Goal: Task Accomplishment & Management: Use online tool/utility

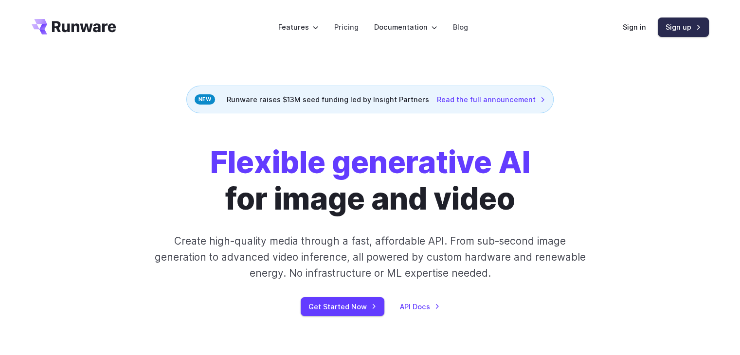
click at [672, 23] on link "Sign up" at bounding box center [683, 27] width 51 height 19
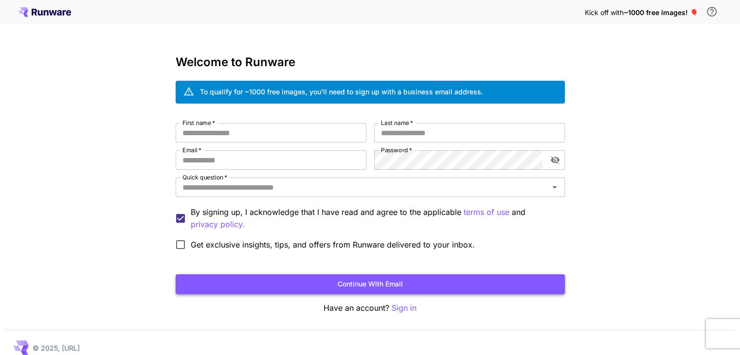
click at [409, 284] on button "Continue with email" at bounding box center [370, 285] width 389 height 20
click at [403, 308] on p "Sign in" at bounding box center [404, 308] width 25 height 12
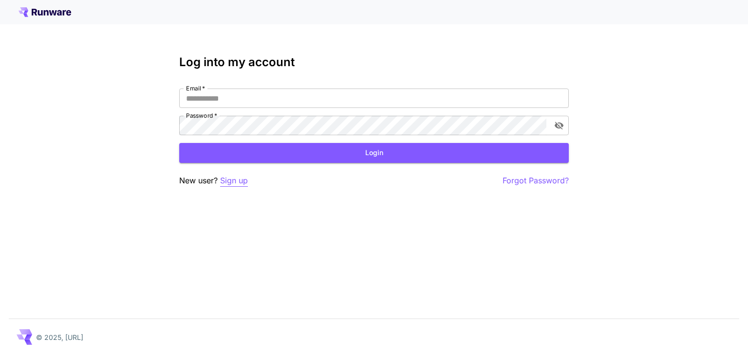
click at [239, 182] on p "Sign up" at bounding box center [234, 181] width 28 height 12
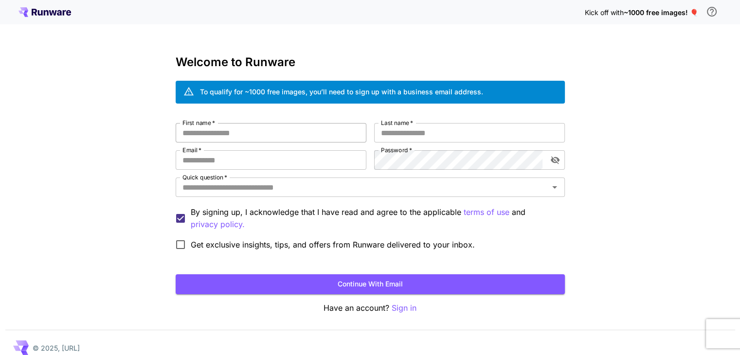
click at [282, 133] on input "First name   *" at bounding box center [271, 132] width 191 height 19
type input "****"
click at [425, 135] on input "Last name   *" at bounding box center [469, 132] width 191 height 19
type input "*****"
click at [304, 160] on input "Email   *" at bounding box center [271, 159] width 191 height 19
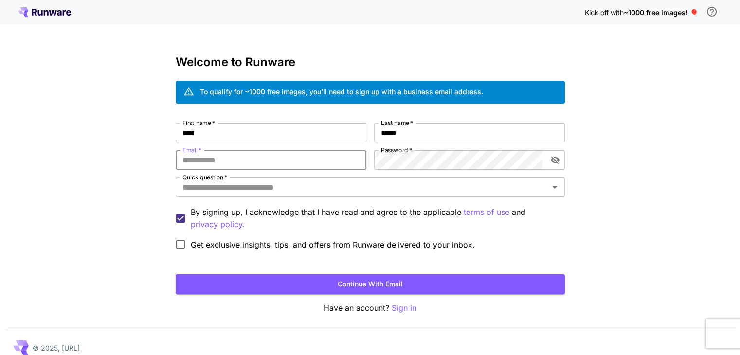
type input "**********"
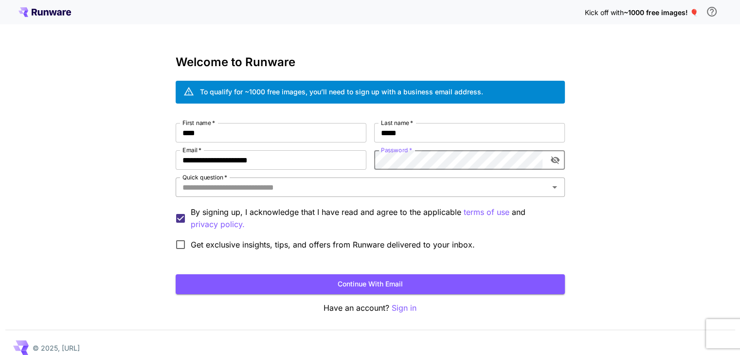
click at [369, 182] on input "Quick question   *" at bounding box center [363, 188] width 368 height 14
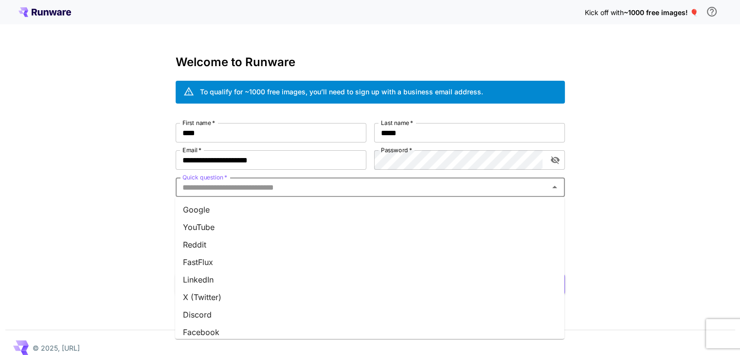
click at [345, 228] on li "YouTube" at bounding box center [369, 228] width 389 height 18
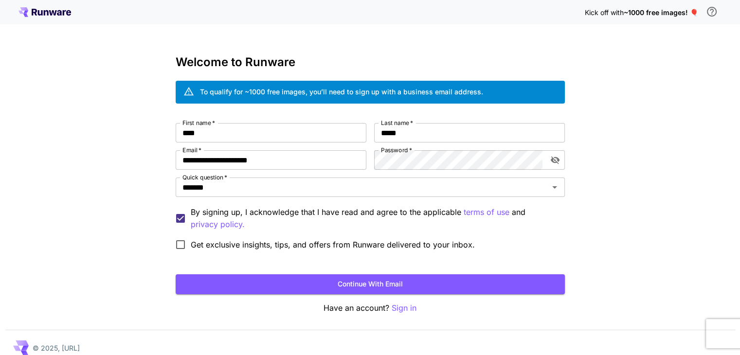
click at [321, 244] on span "Get exclusive insights, tips, and offers from Runware delivered to your inbox." at bounding box center [333, 245] width 284 height 12
click at [315, 283] on button "Continue with email" at bounding box center [370, 285] width 389 height 20
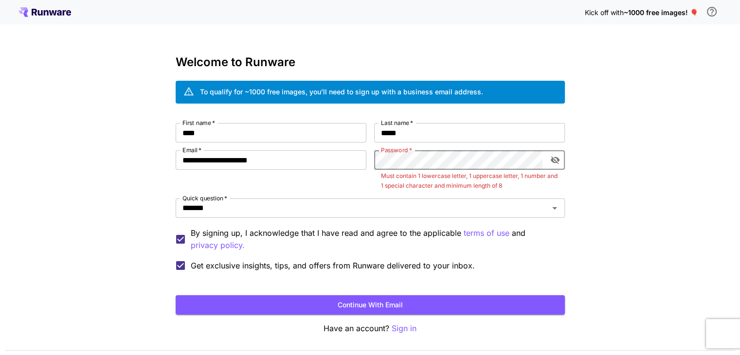
click at [556, 158] on icon "toggle password visibility" at bounding box center [555, 161] width 9 height 8
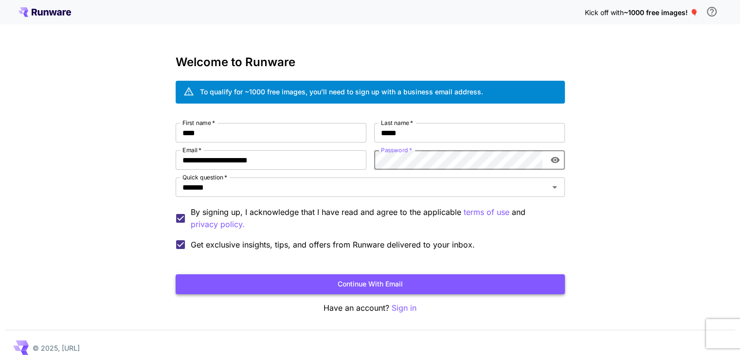
click at [398, 280] on button "Continue with email" at bounding box center [370, 285] width 389 height 20
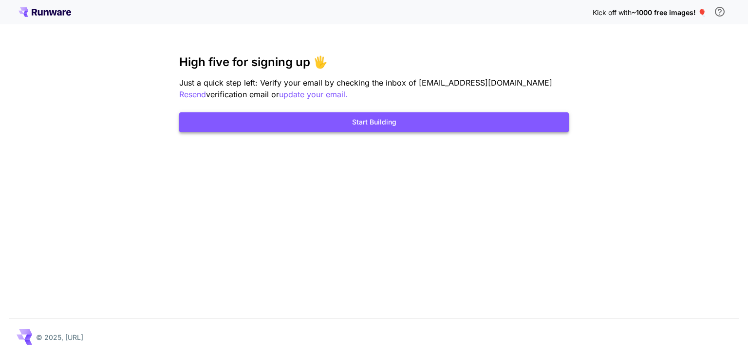
click at [457, 123] on button "Start Building" at bounding box center [373, 122] width 389 height 20
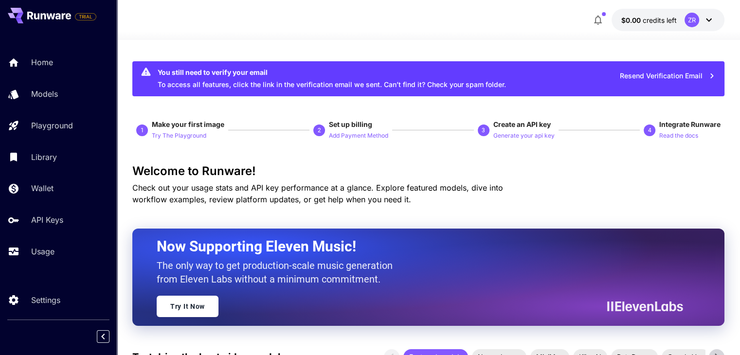
click at [511, 127] on span "Create an API key" at bounding box center [522, 124] width 57 height 8
click at [511, 134] on p "Generate your api key" at bounding box center [524, 135] width 61 height 9
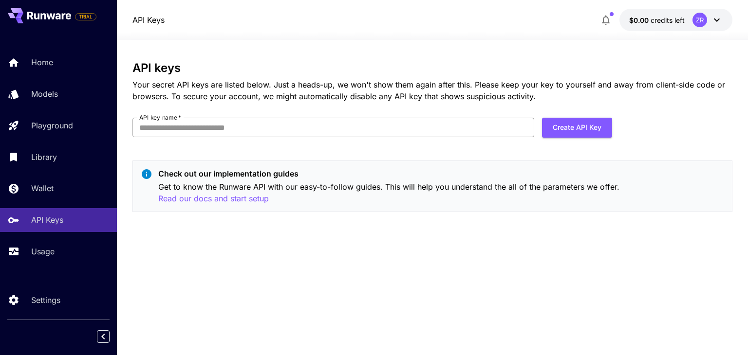
click at [463, 121] on input "API key name   *" at bounding box center [333, 127] width 402 height 19
click at [658, 21] on span "credits left" at bounding box center [667, 20] width 34 height 8
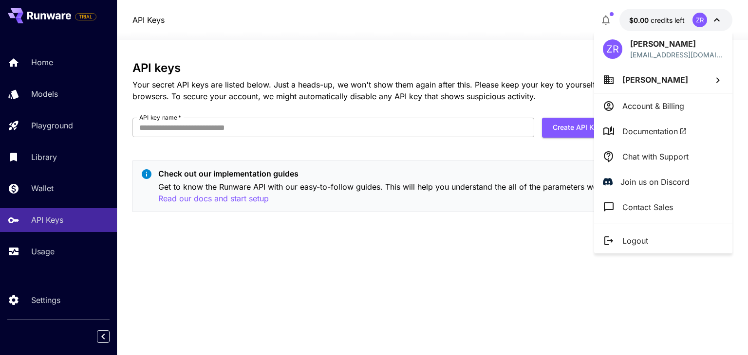
click at [445, 127] on div at bounding box center [374, 177] width 748 height 355
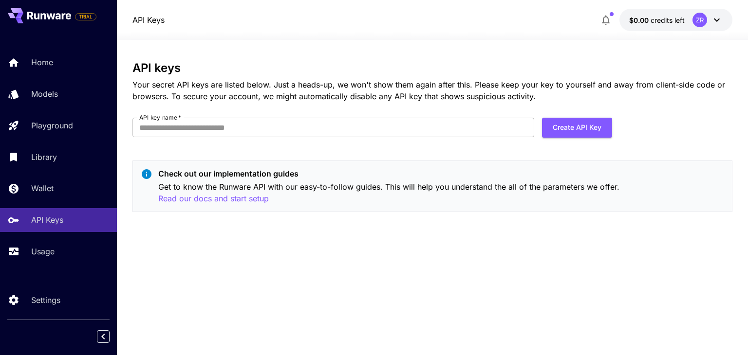
click at [619, 9] on button "$0.00 credits left ZR" at bounding box center [675, 20] width 113 height 22
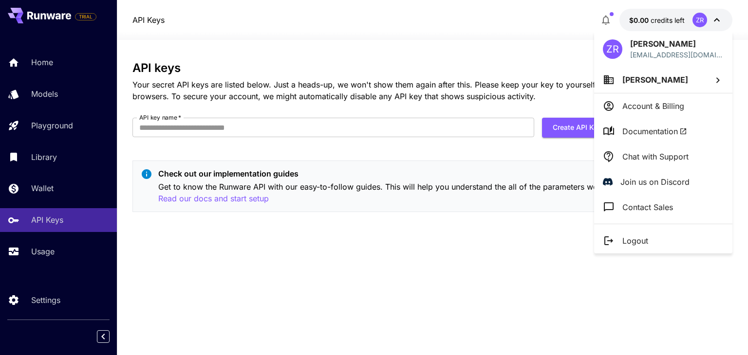
click at [366, 141] on div at bounding box center [374, 177] width 748 height 355
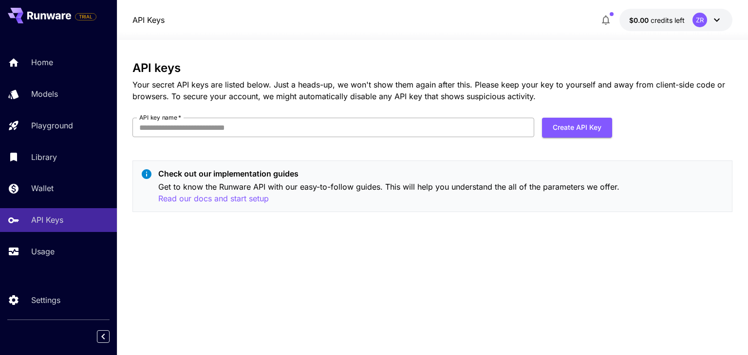
click at [316, 125] on input "API key name   *" at bounding box center [333, 127] width 402 height 19
type input "*****"
click at [551, 126] on button "Create API Key" at bounding box center [577, 128] width 70 height 20
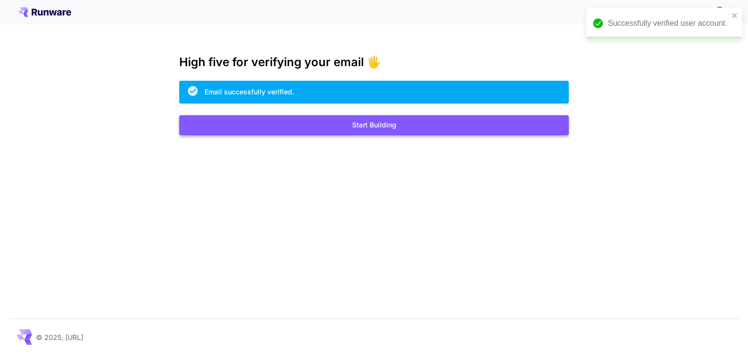
click at [376, 123] on button "Start Building" at bounding box center [373, 125] width 389 height 20
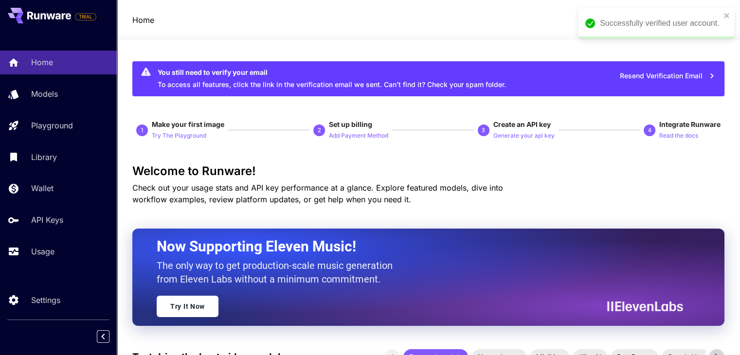
click at [545, 32] on div at bounding box center [429, 34] width 624 height 12
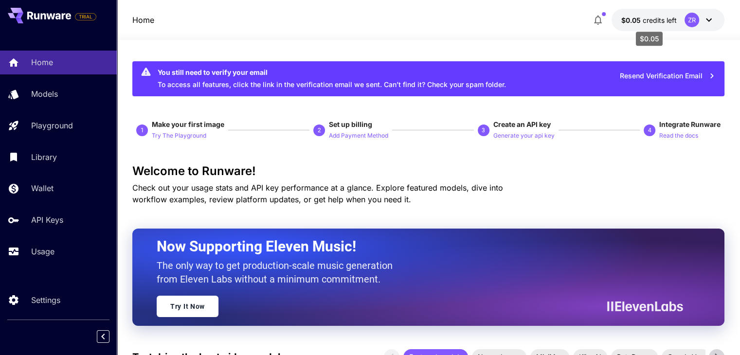
click at [643, 24] on p "$0.05 credits left" at bounding box center [650, 20] width 56 height 10
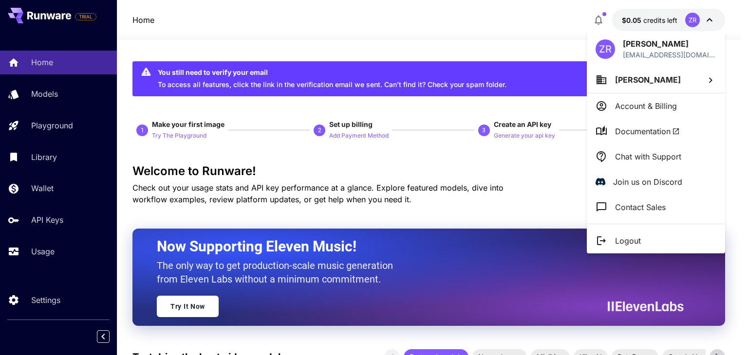
click at [510, 135] on div at bounding box center [374, 177] width 748 height 355
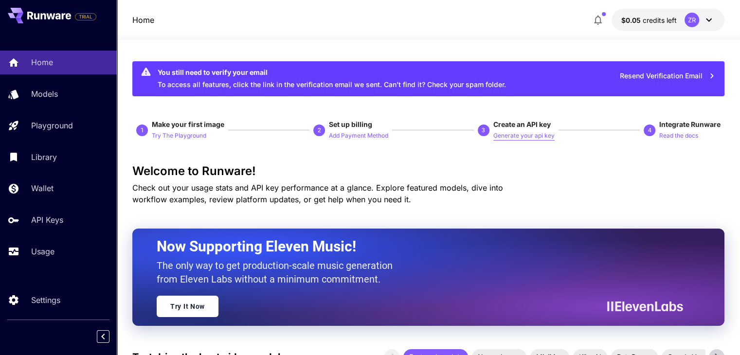
click at [526, 139] on p "Generate your api key" at bounding box center [524, 135] width 61 height 9
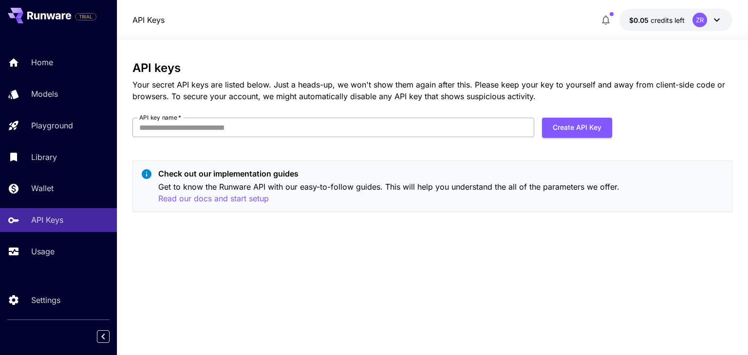
click at [362, 119] on input "API key name   *" at bounding box center [333, 127] width 402 height 19
type input "*****"
click at [557, 130] on button "Create API Key" at bounding box center [577, 128] width 70 height 20
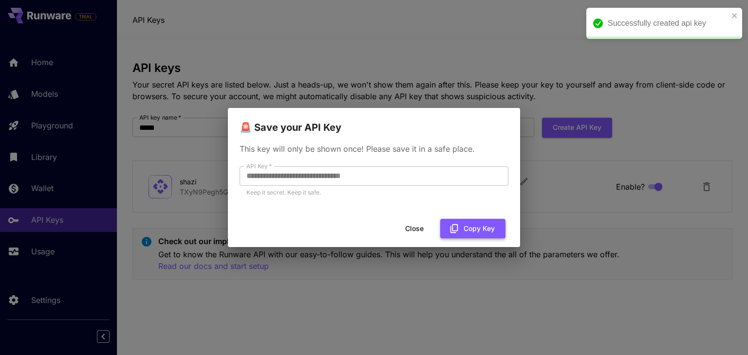
click at [465, 230] on button "Copy Key" at bounding box center [472, 229] width 65 height 20
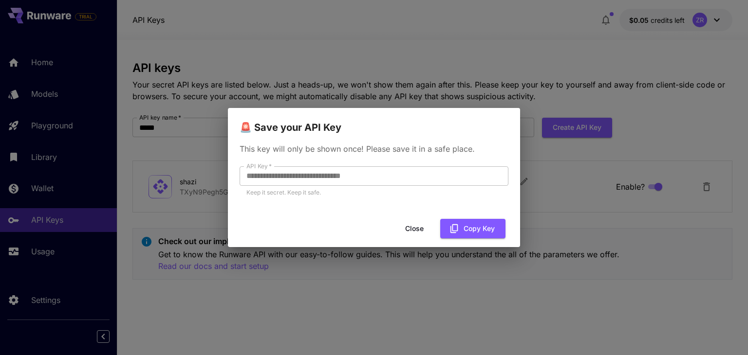
click at [419, 227] on button "Close" at bounding box center [414, 229] width 44 height 20
